Goal: Transaction & Acquisition: Register for event/course

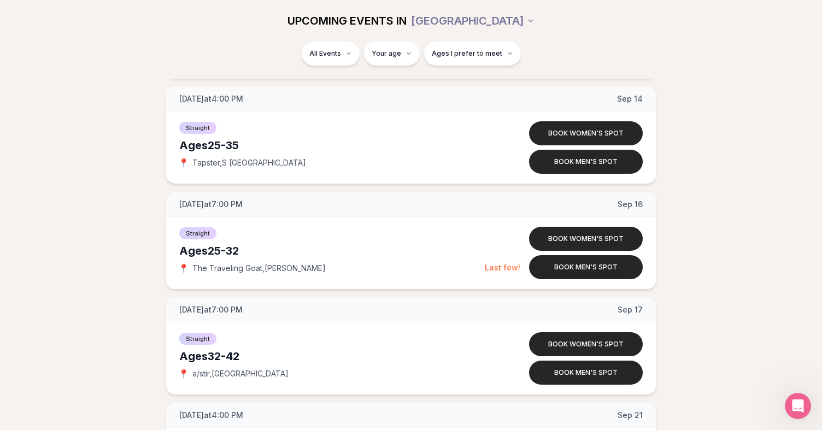
scroll to position [1514, 0]
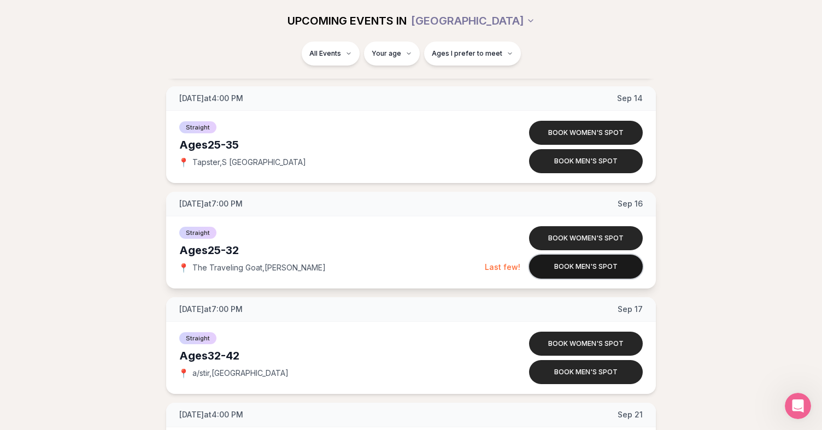
click at [556, 266] on button "Book men's spot" at bounding box center [586, 267] width 114 height 24
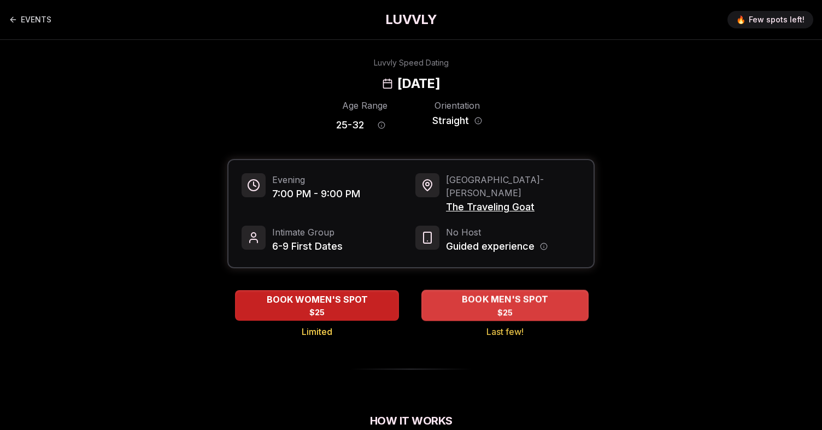
click at [511, 307] on span "$25" at bounding box center [505, 312] width 16 height 11
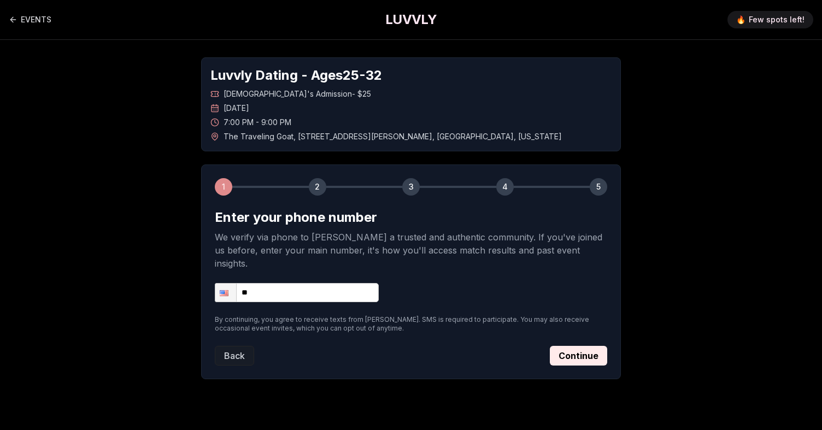
click at [327, 284] on input "**" at bounding box center [297, 292] width 164 height 19
type input "**********"
click at [558, 346] on button "Continue" at bounding box center [578, 356] width 57 height 20
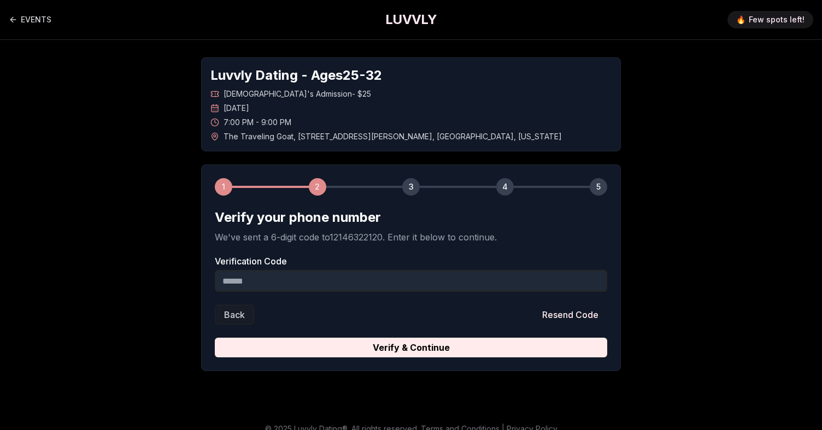
click at [361, 285] on input "Verification Code" at bounding box center [411, 281] width 392 height 22
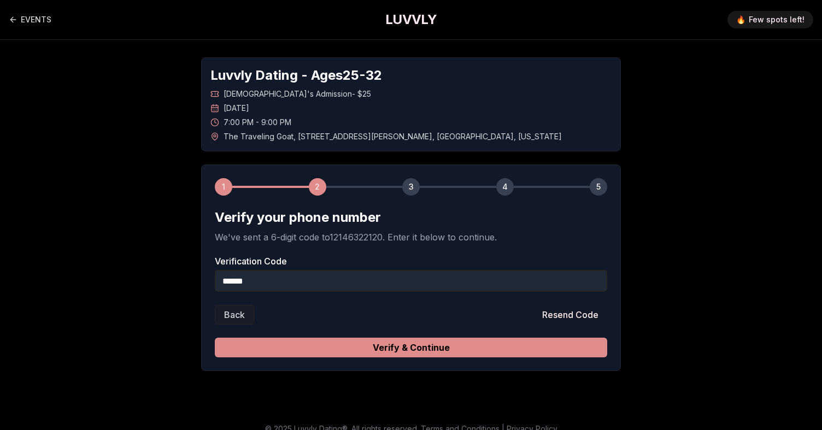
type input "******"
click at [439, 343] on button "Verify & Continue" at bounding box center [411, 348] width 392 height 20
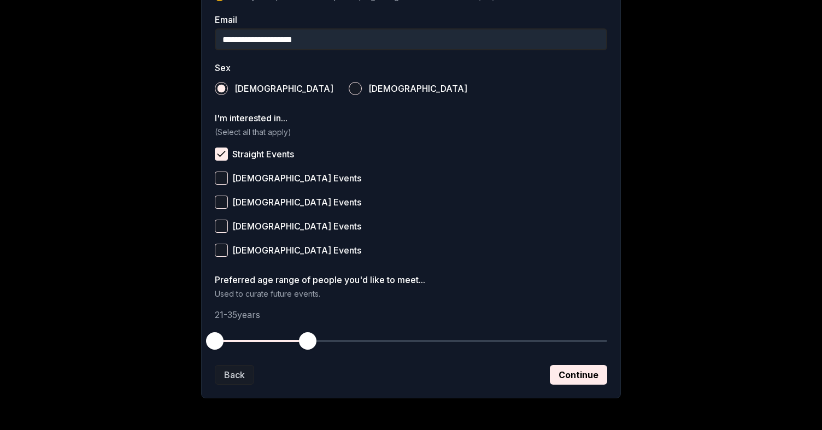
scroll to position [394, 0]
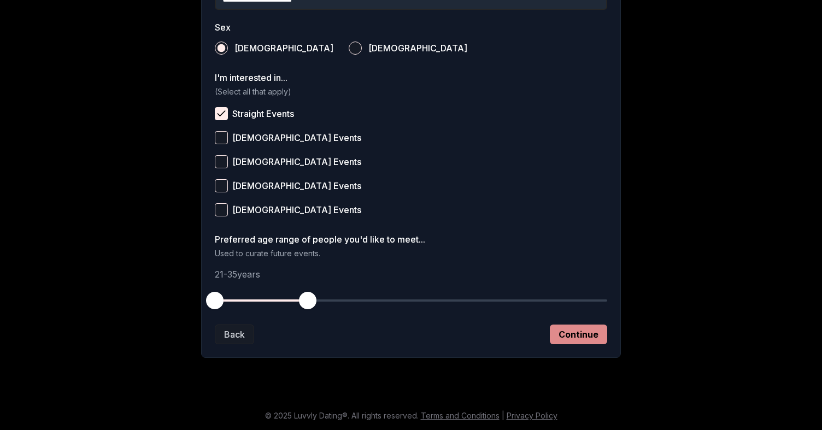
click at [560, 332] on button "Continue" at bounding box center [578, 335] width 57 height 20
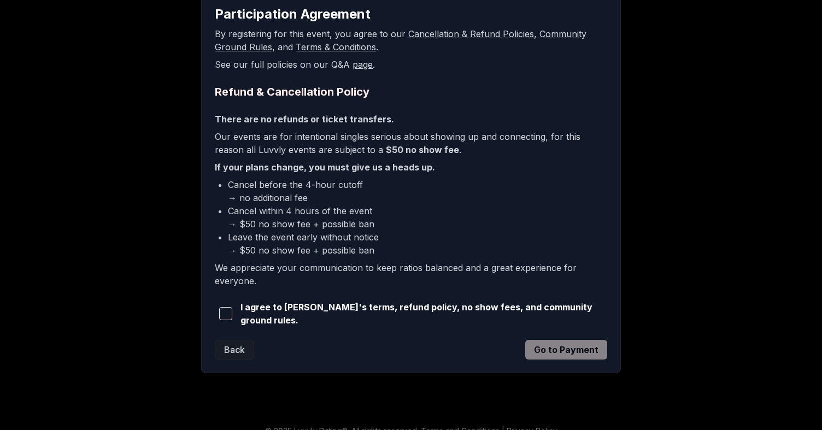
scroll to position [216, 0]
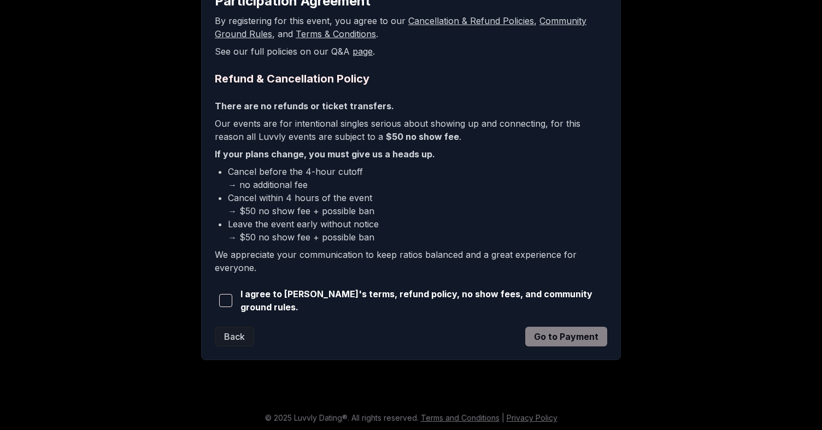
click at [287, 302] on span "I agree to [PERSON_NAME]'s terms, refund policy, no show fees, and community gr…" at bounding box center [423, 301] width 367 height 26
click at [231, 302] on span "button" at bounding box center [225, 300] width 13 height 13
click at [538, 329] on button "Go to Payment" at bounding box center [566, 337] width 82 height 20
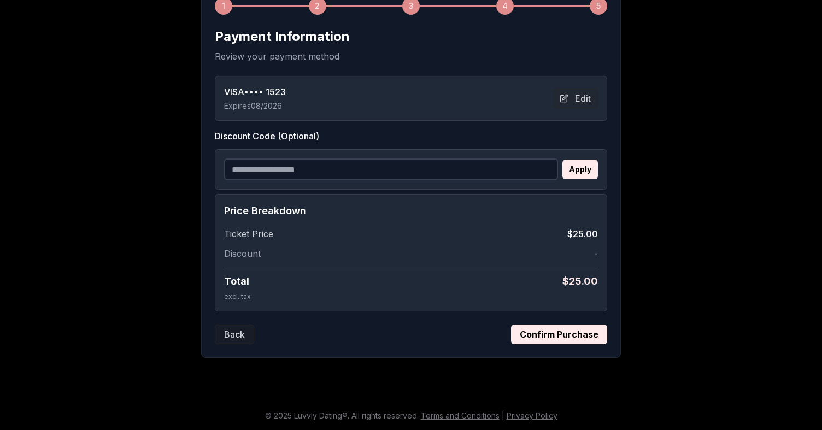
scroll to position [181, 0]
click at [555, 327] on button "Confirm Purchase" at bounding box center [559, 335] width 96 height 20
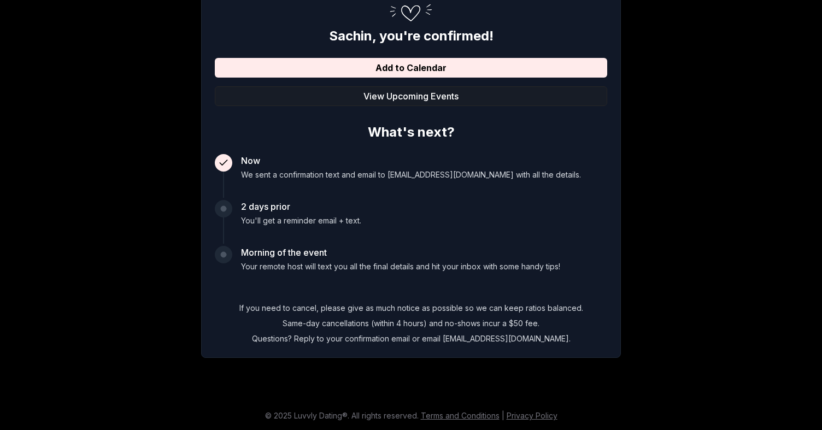
scroll to position [180, 0]
click at [330, 97] on button "View Upcoming Events" at bounding box center [411, 96] width 392 height 20
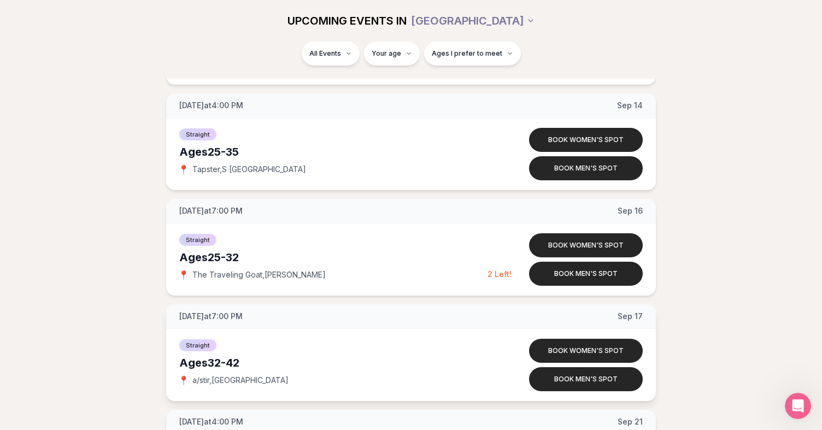
scroll to position [1488, 0]
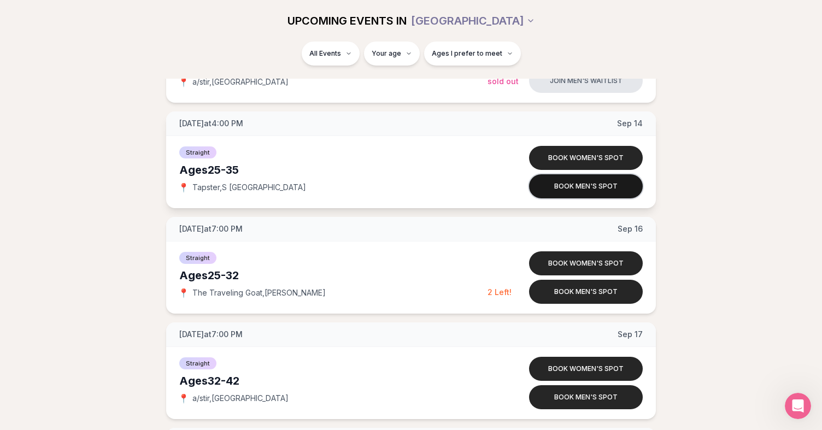
click at [575, 181] on button "Book men's spot" at bounding box center [586, 186] width 114 height 24
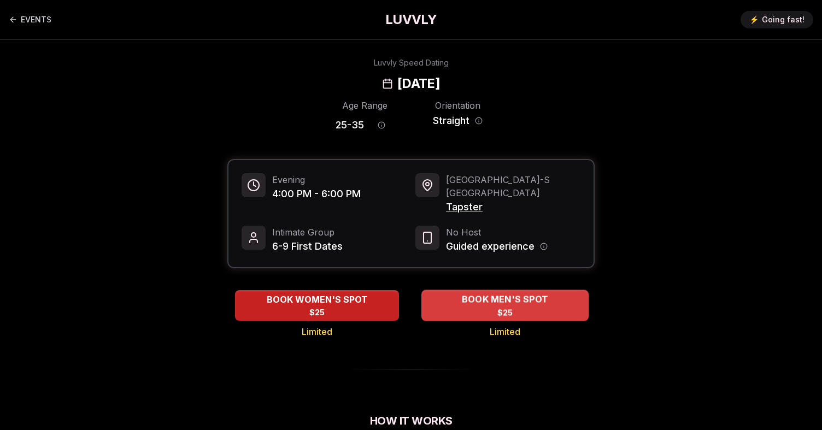
click at [443, 290] on div "BOOK MEN'S SPOT $25" at bounding box center [504, 305] width 167 height 30
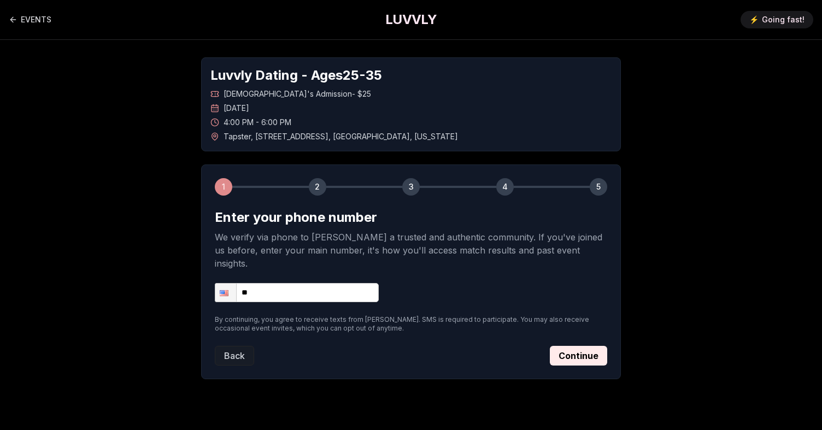
click at [329, 286] on input "**" at bounding box center [297, 292] width 164 height 19
type input "**********"
click at [570, 346] on button "Continue" at bounding box center [578, 356] width 57 height 20
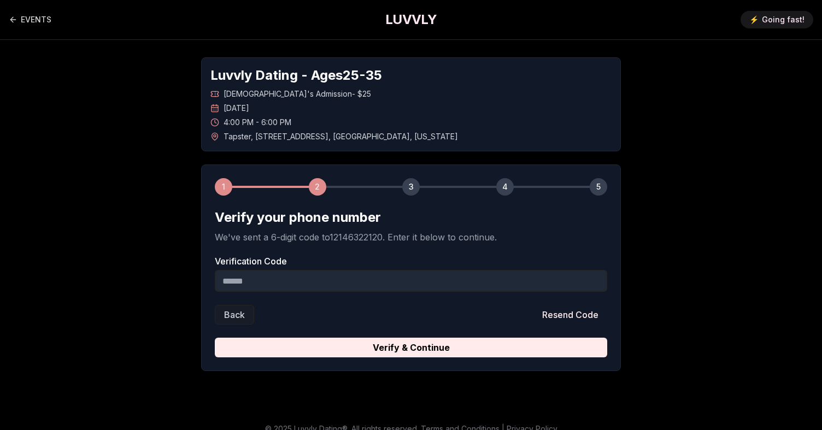
click at [444, 275] on input "Verification Code" at bounding box center [411, 281] width 392 height 22
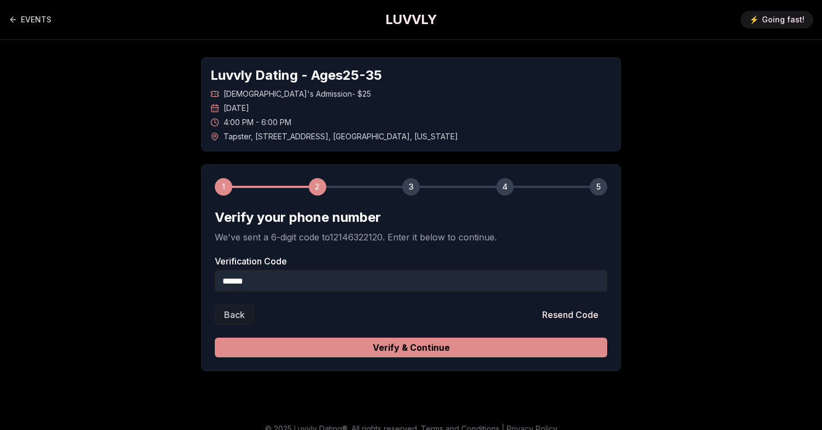
type input "******"
click at [529, 349] on button "Verify & Continue" at bounding box center [411, 348] width 392 height 20
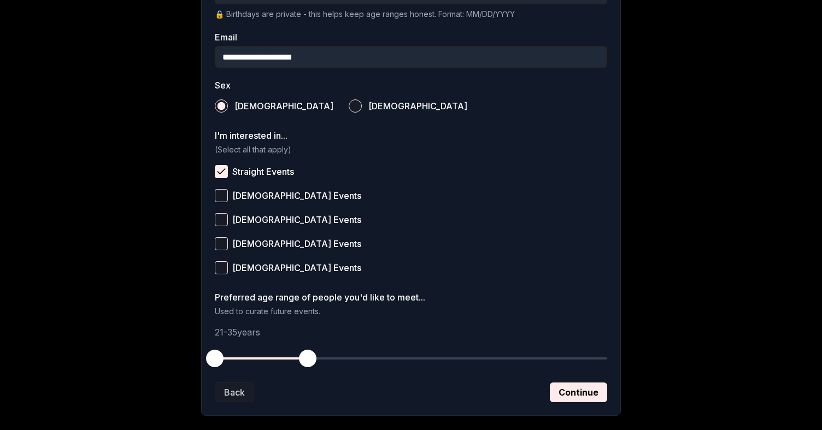
scroll to position [390, 0]
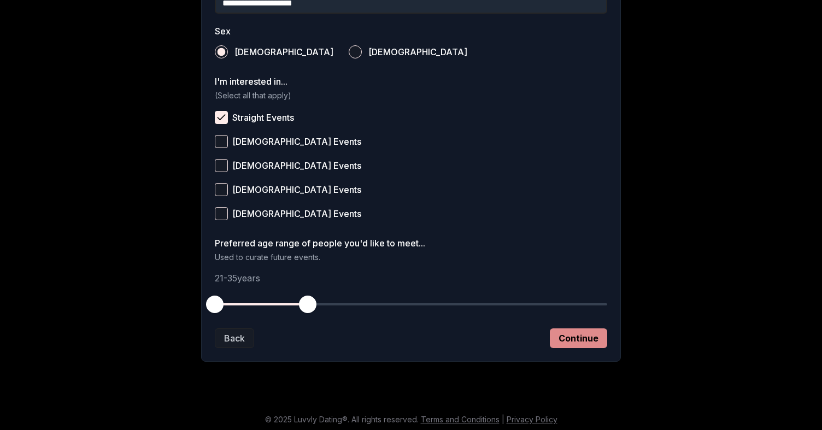
click at [570, 330] on button "Continue" at bounding box center [578, 339] width 57 height 20
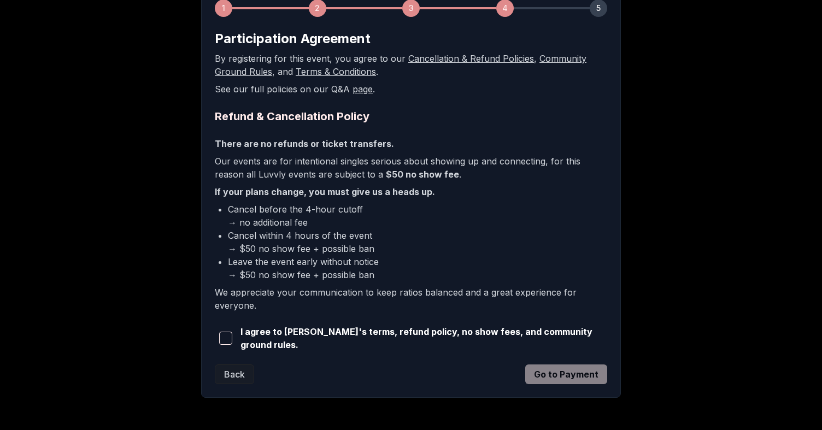
scroll to position [216, 0]
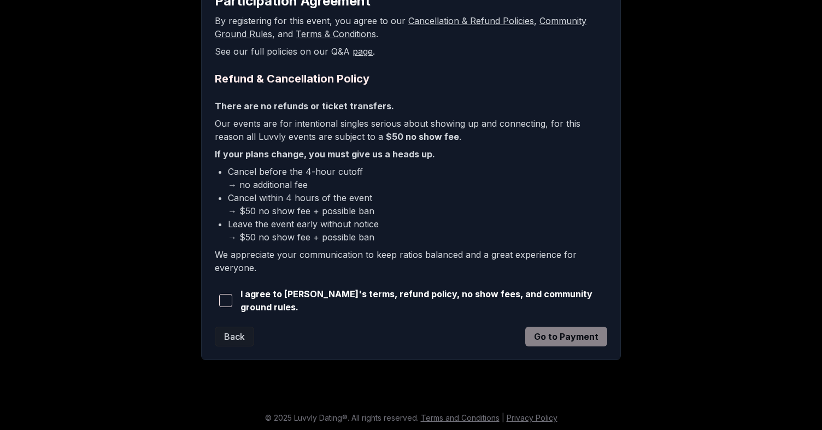
click at [419, 294] on span "I agree to [PERSON_NAME]'s terms, refund policy, no show fees, and community gr…" at bounding box center [423, 301] width 367 height 26
click at [221, 301] on span "button" at bounding box center [225, 300] width 13 height 13
click at [567, 343] on button "Go to Payment" at bounding box center [566, 337] width 82 height 20
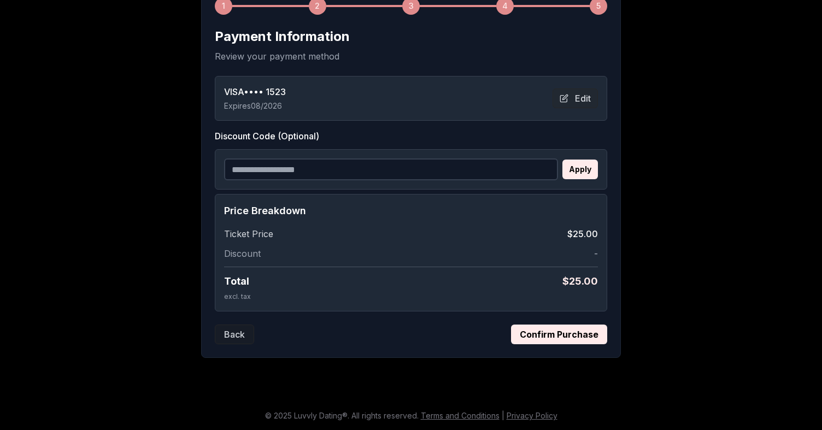
click at [567, 343] on button "Confirm Purchase" at bounding box center [559, 335] width 96 height 20
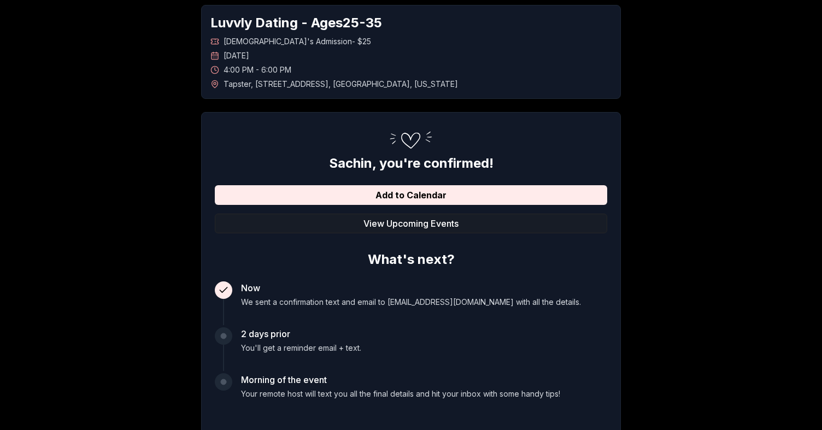
scroll to position [52, 0]
